Goal: Task Accomplishment & Management: Manage account settings

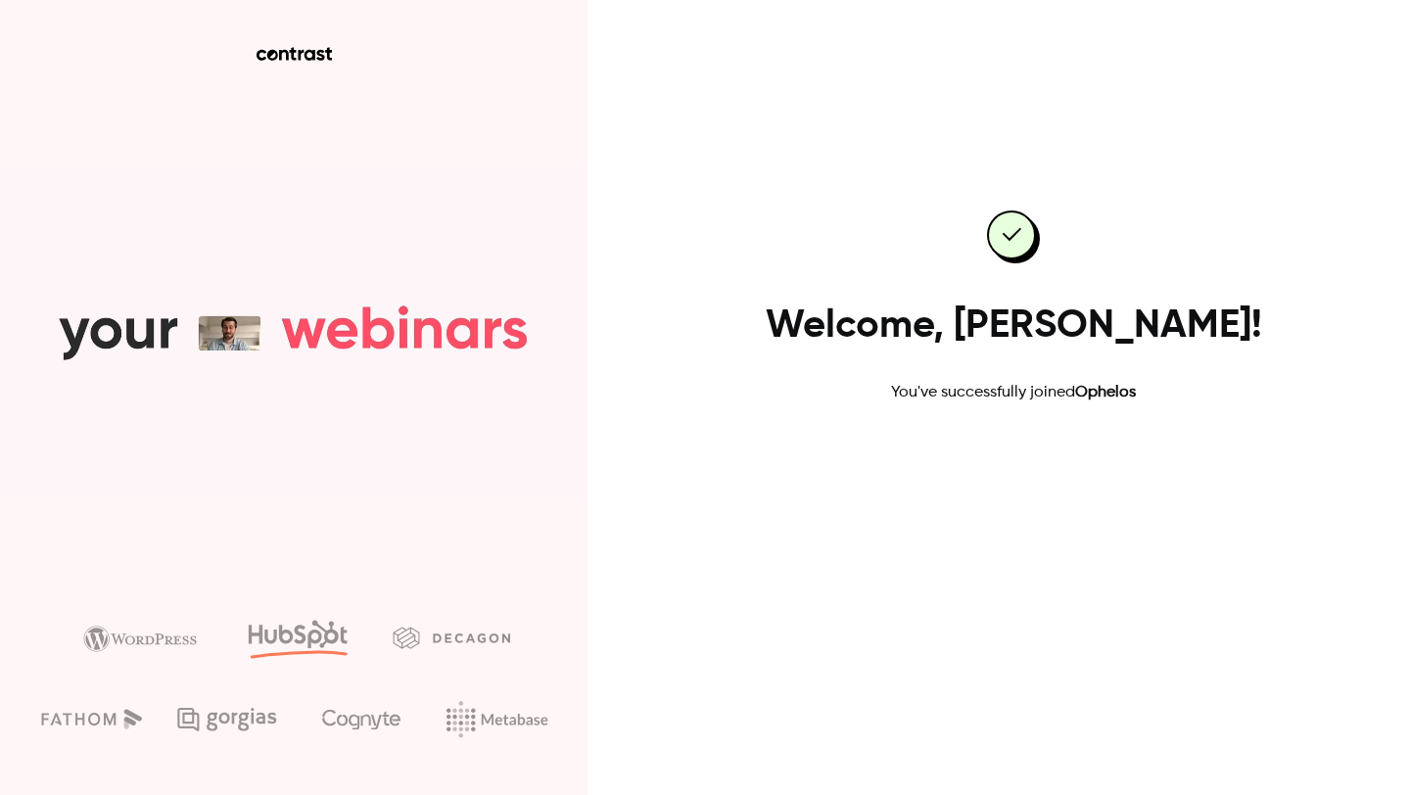
click at [981, 458] on link "Go to dashboard" at bounding box center [1013, 467] width 166 height 47
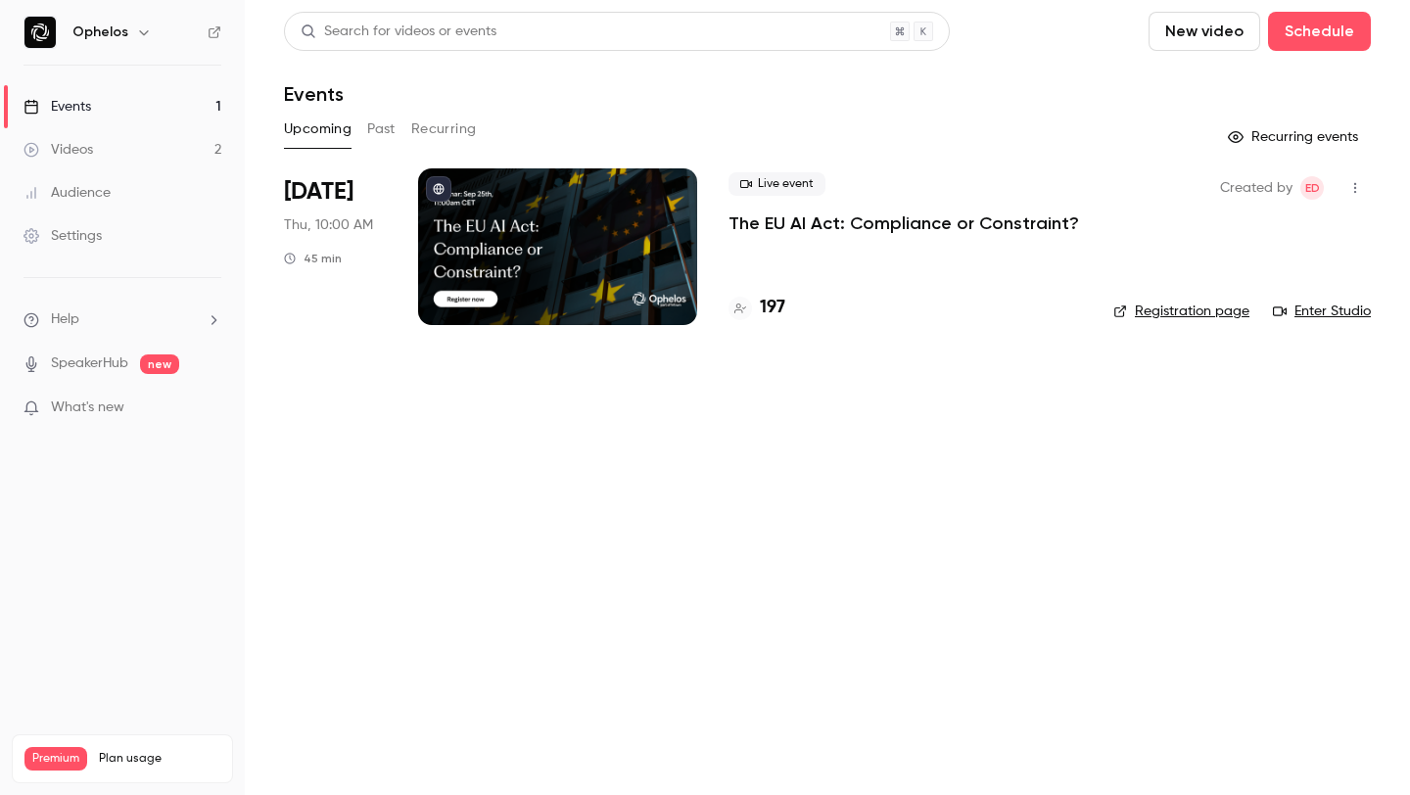
click at [759, 243] on div "Live event The EU AI Act: Compliance or Constraint? 197" at bounding box center [906, 246] width 354 height 157
click at [756, 231] on p "The EU AI Act: Compliance or Constraint?" at bounding box center [904, 224] width 351 height 24
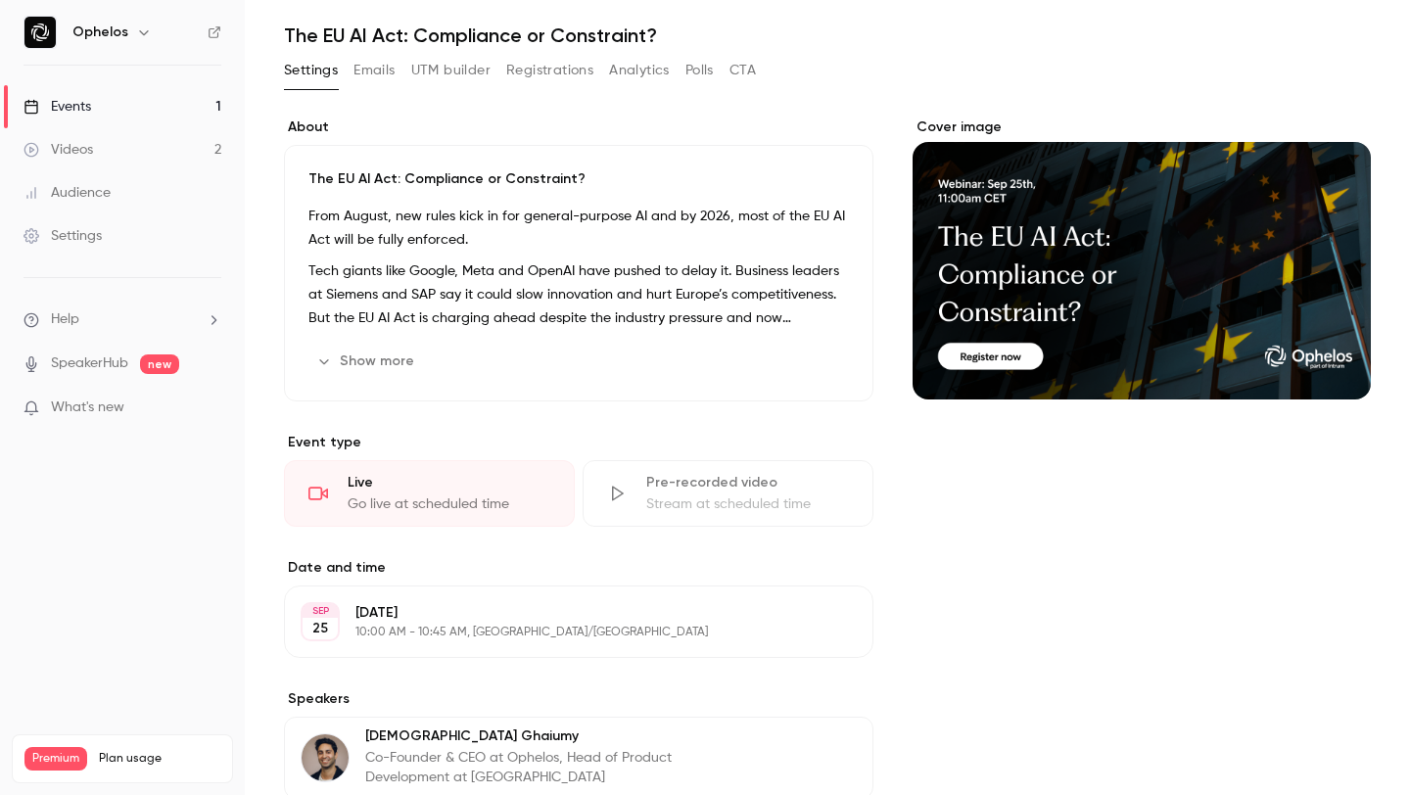
scroll to position [60, 0]
click at [368, 64] on button "Emails" at bounding box center [374, 69] width 41 height 31
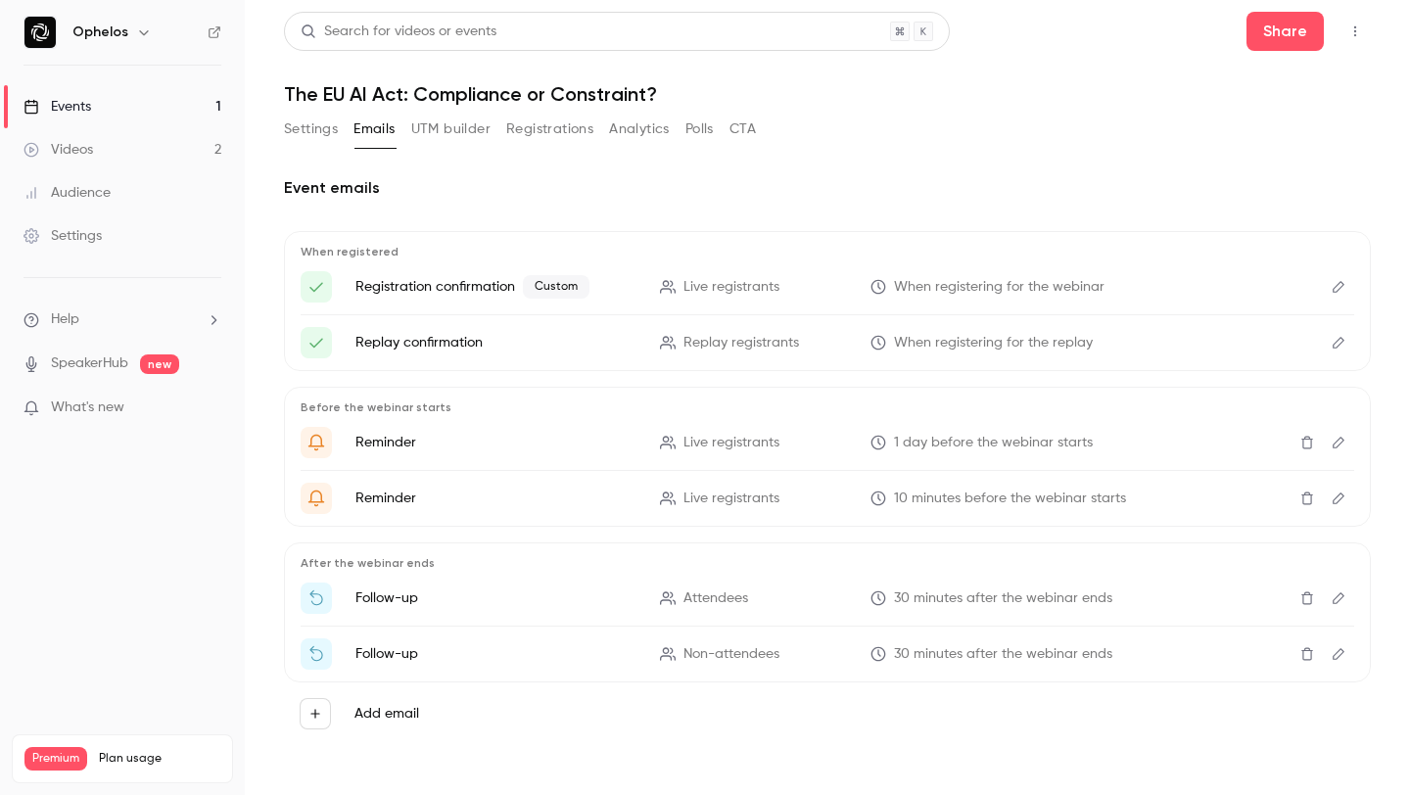
scroll to position [1, 0]
click at [317, 119] on button "Settings" at bounding box center [311, 128] width 54 height 31
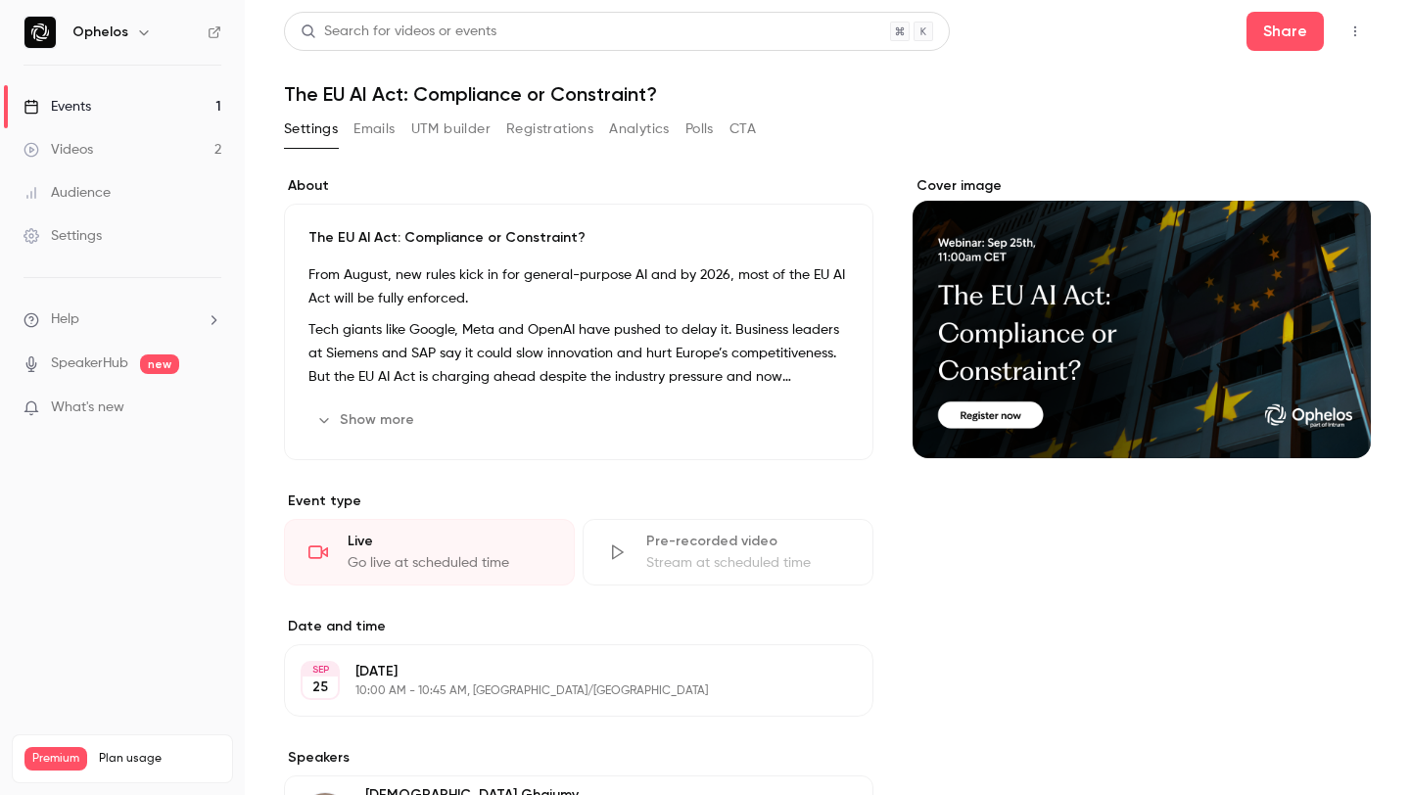
click at [78, 197] on div "Audience" at bounding box center [67, 193] width 87 height 20
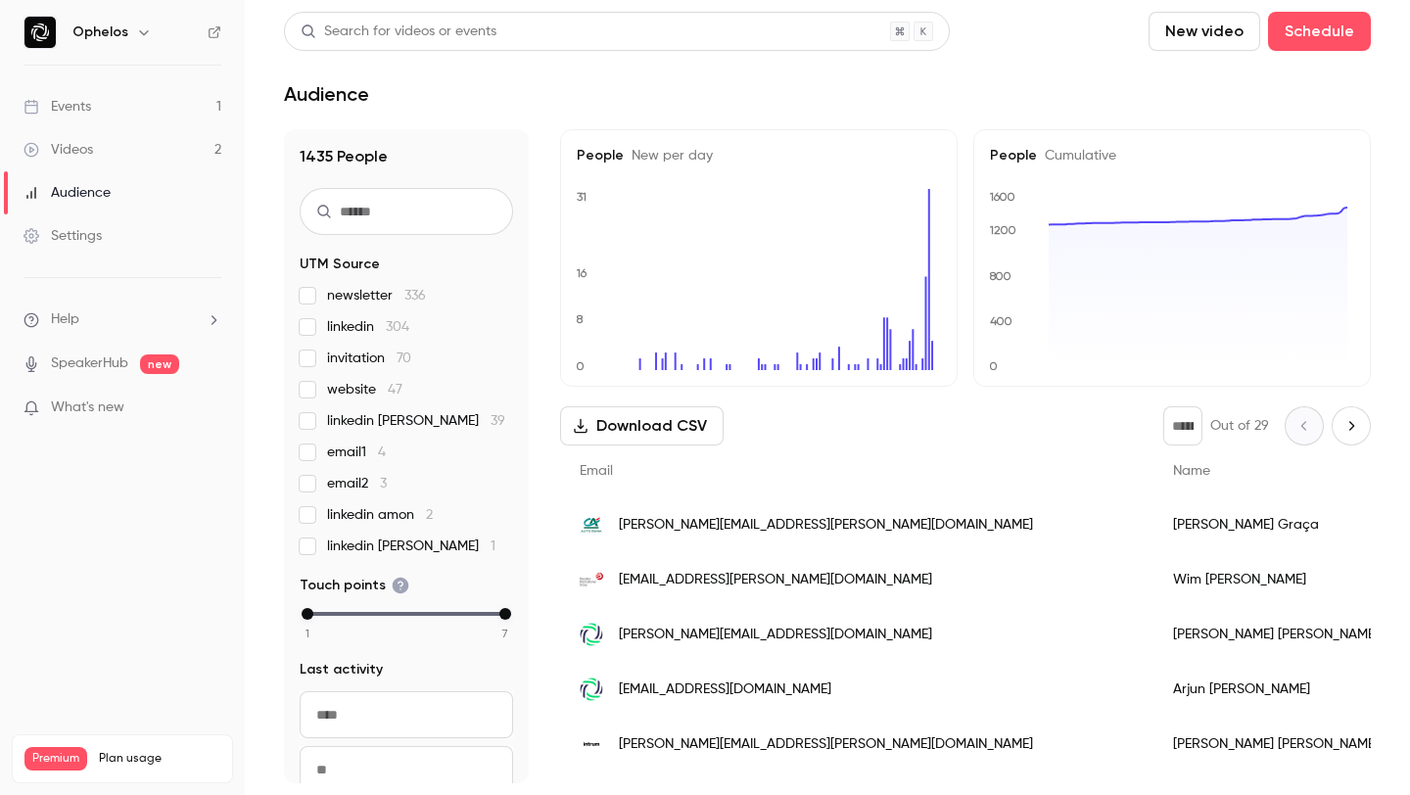
click at [127, 110] on link "Events 1" at bounding box center [122, 106] width 245 height 43
